Goal: Task Accomplishment & Management: Use online tool/utility

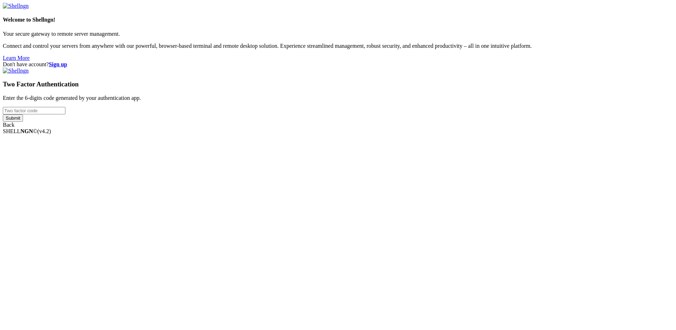
click at [65, 114] on input "number" at bounding box center [34, 110] width 63 height 7
type input "029720"
click at [3, 114] on input "Submit" at bounding box center [13, 117] width 20 height 7
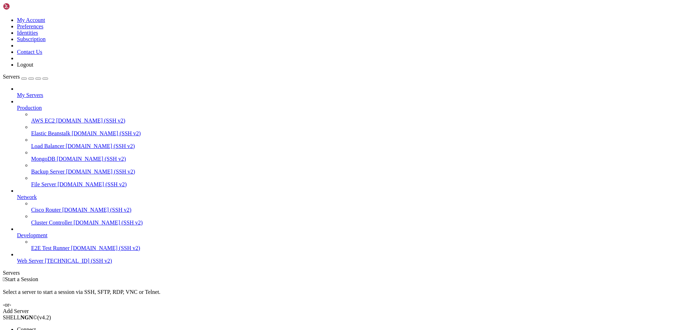
click at [71, 329] on li "Open SFTP" at bounding box center [49, 336] width 64 height 6
drag, startPoint x: 111, startPoint y: 24, endPoint x: 181, endPoint y: 21, distance: 70.5
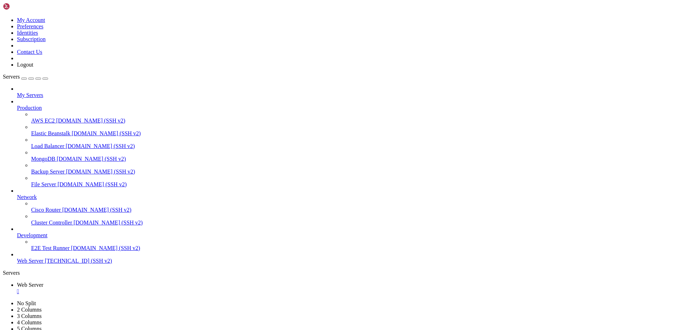
type input "/var/www/drupal_phonecardsite/sites/default/files/phonecard_images/packs"
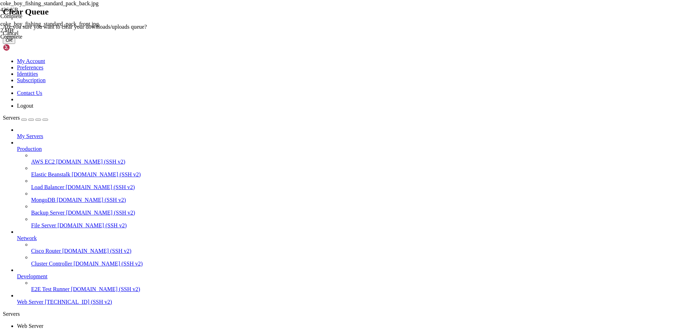
click at [15, 44] on button "OK" at bounding box center [9, 39] width 12 height 7
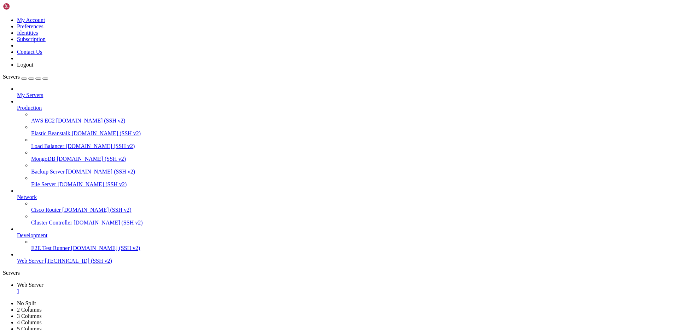
scroll to position [4854, 0]
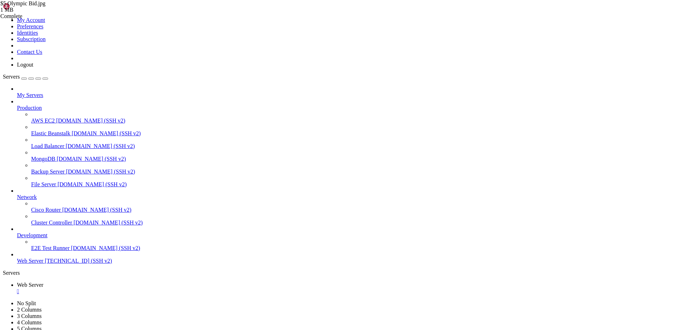
scroll to position [0, 0]
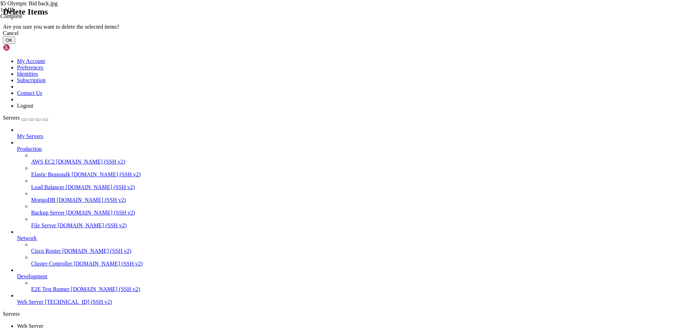
click at [436, 44] on div "Cancel OK" at bounding box center [338, 37] width 671 height 14
click at [15, 44] on button "OK" at bounding box center [9, 39] width 12 height 7
